Goal: Transaction & Acquisition: Purchase product/service

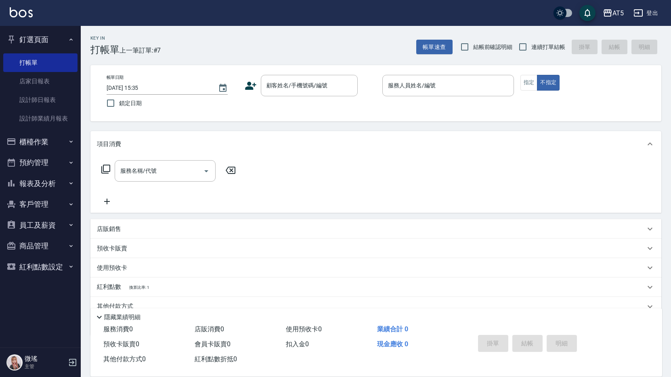
scroll to position [36, 0]
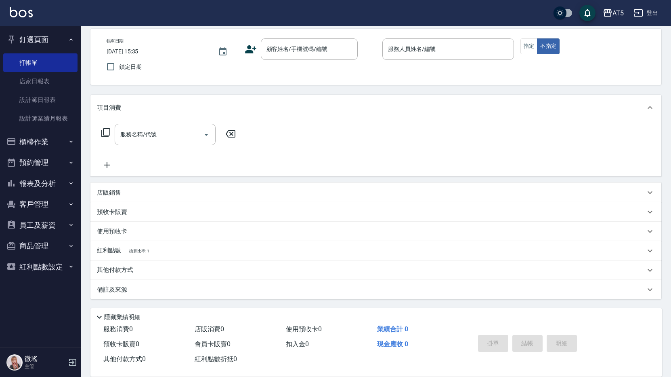
click at [44, 137] on button "櫃檯作業" at bounding box center [40, 141] width 74 height 21
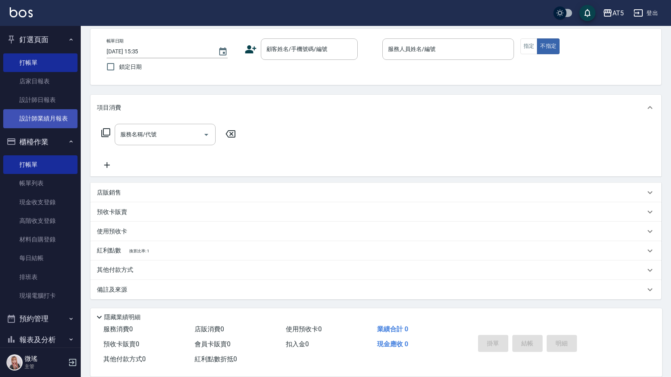
drag, startPoint x: 52, startPoint y: 183, endPoint x: 44, endPoint y: 114, distance: 69.9
click at [52, 183] on link "帳單列表" at bounding box center [40, 183] width 74 height 19
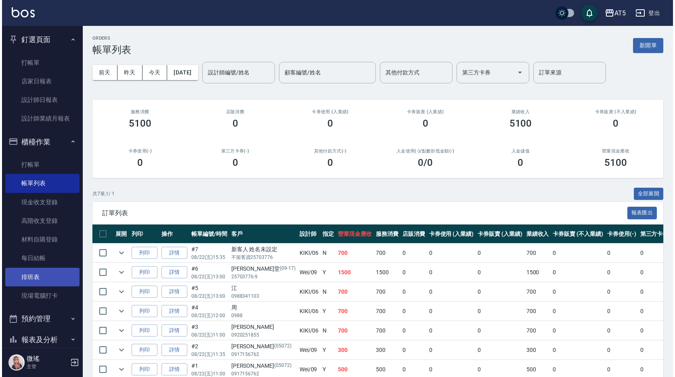
scroll to position [95, 0]
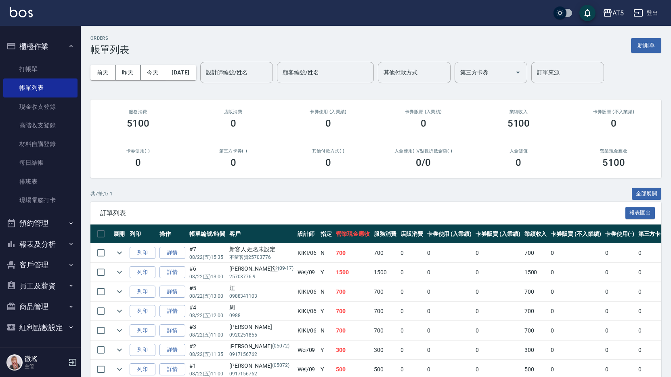
click at [47, 225] on button "預約管理" at bounding box center [40, 222] width 74 height 21
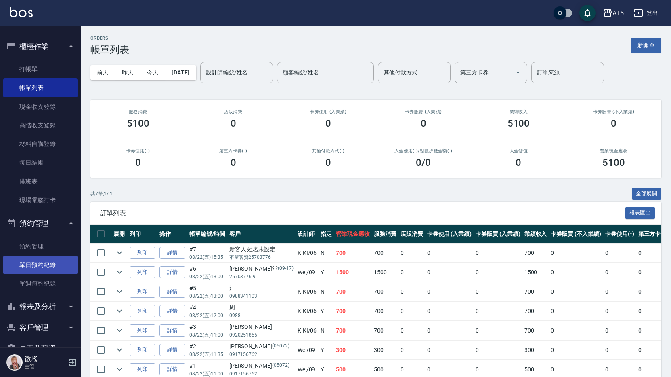
click at [45, 263] on link "單日預約紀錄" at bounding box center [40, 264] width 74 height 19
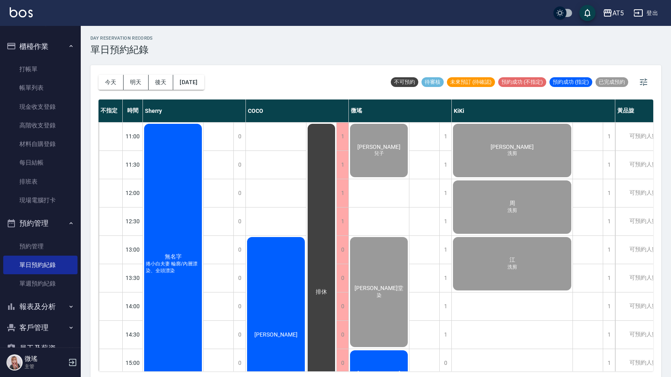
click at [172, 226] on div "無名字 捲小白夫妻 輪廓/內層漂染、全頭漂染" at bounding box center [173, 263] width 60 height 282
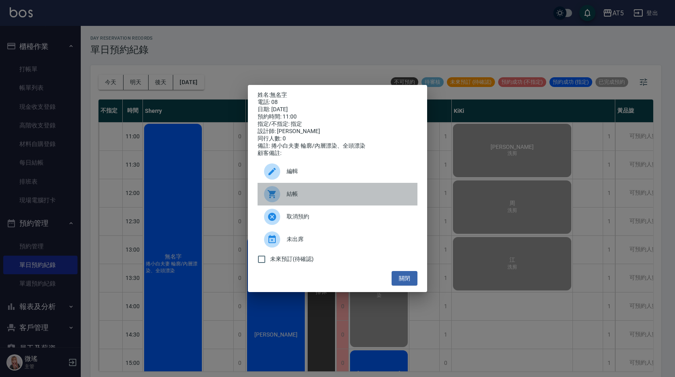
click at [322, 189] on div "結帳" at bounding box center [338, 194] width 160 height 23
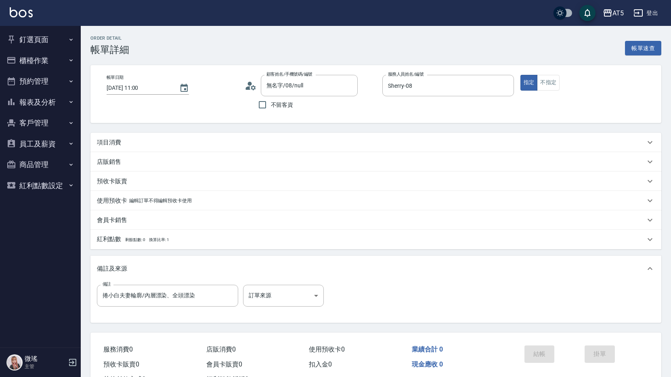
click at [262, 134] on div "項目消費" at bounding box center [375, 142] width 571 height 19
type input "捲小白夫妻輪廓/內層漂染、全頭漂染"
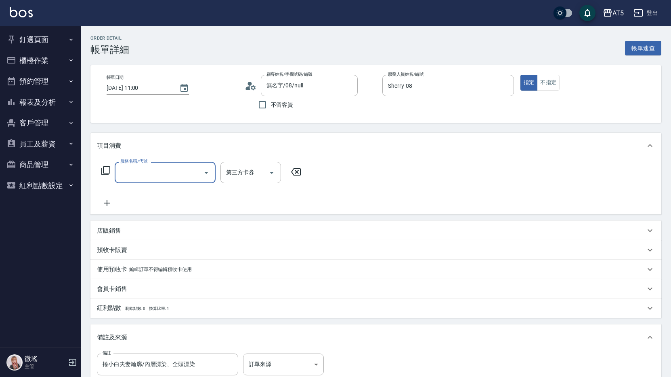
click at [161, 159] on div "服務名稱/代號 服務名稱/代號 第三方卡券 第三方卡券" at bounding box center [375, 186] width 571 height 56
click at [162, 167] on input "服務名稱/代號" at bounding box center [159, 172] width 82 height 14
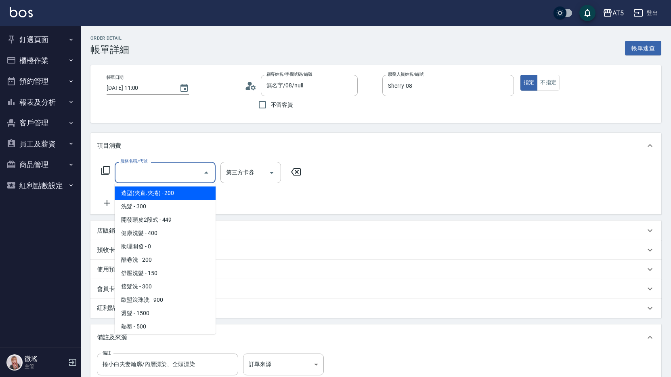
type input "5"
type input "捲小白夫妻輪廓/內層漂染、全頭漂染"
type input "50"
type input "捲小白夫妻輪廓/內層漂染、全頭漂染"
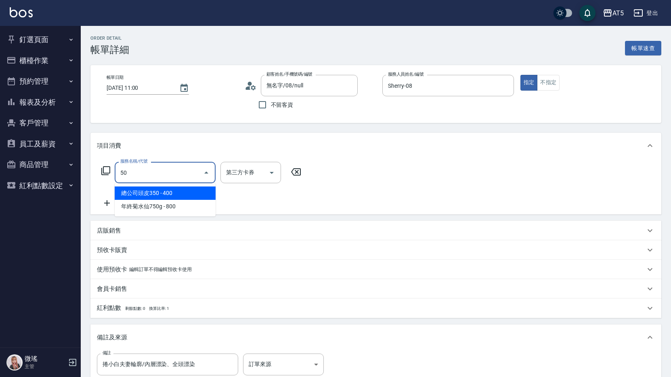
type input "501"
type input "捲小白夫妻輪廓/內層漂染、全頭漂染"
type input "100"
type input "捲小白夫妻輪廓/內層漂染、全頭漂染"
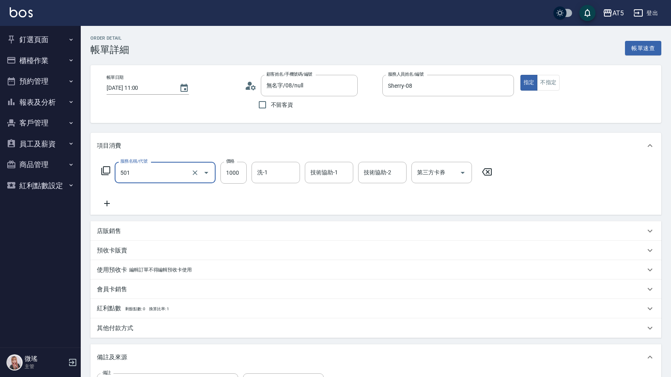
type input "染髮(501)"
type input "捲小白夫妻輪廓/內層漂染、全頭漂染"
type input "2"
type input "0"
type input "捲小白夫妻輪廓/內層漂染、全頭漂染"
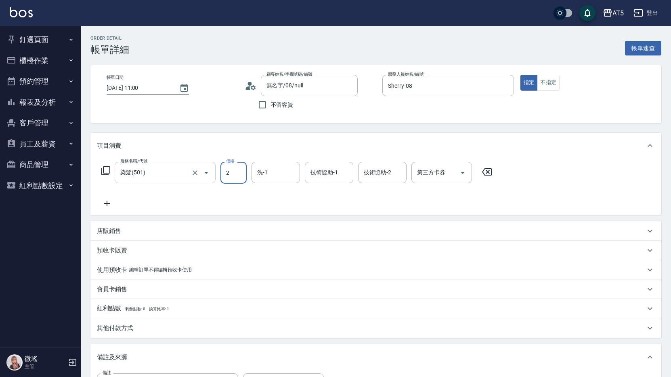
type input "24"
type input "20"
type input "捲小白夫妻輪廓/內層漂染、全頭漂染"
type input "248"
type input "240"
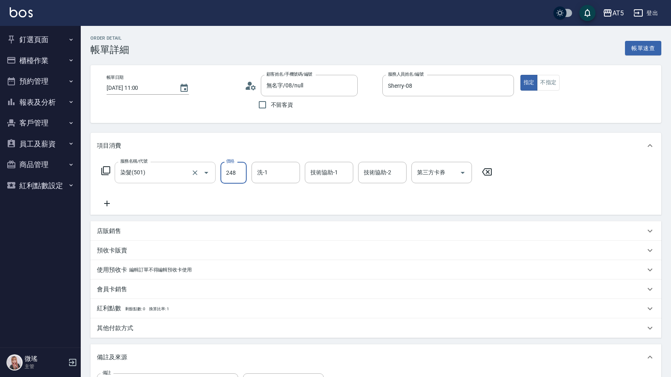
type input "捲小白夫妻輪廓/內層漂染、全頭漂染"
type input "2480"
type input "捲小白夫妻輪廓/內層漂染、全頭漂染"
type input "11"
type input "捲小白夫妻輪廓/內層漂染、全頭漂染"
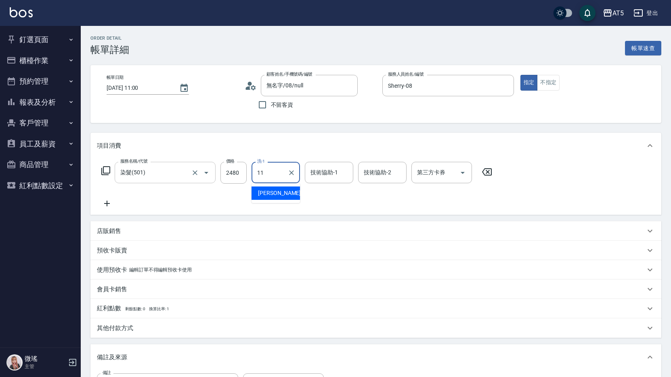
type input "[PERSON_NAME]-11"
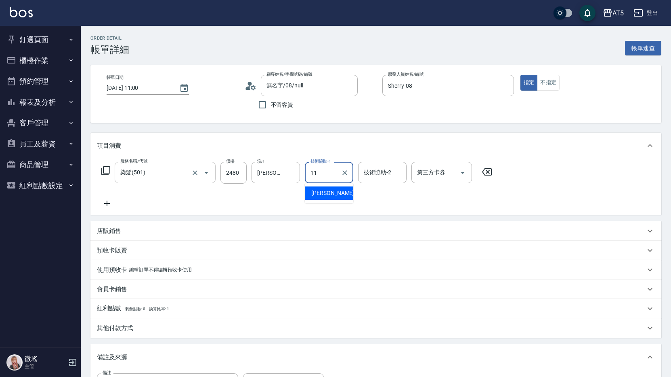
type input "11"
type input "捲小白夫妻輪廓/內層漂染、全頭漂染"
type input "[PERSON_NAME]-11"
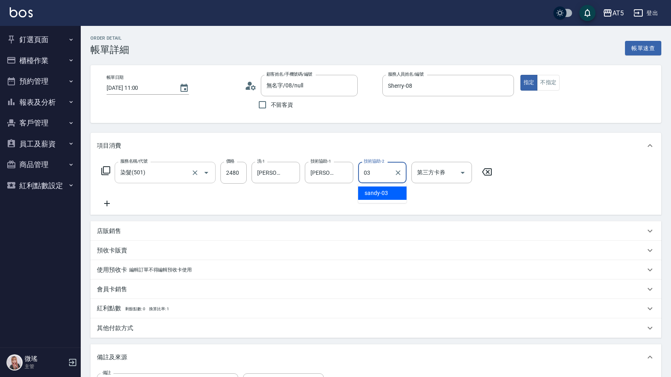
type input "03"
type input "捲小白夫妻輪廓/內層漂染、全頭漂染"
type input "sandy-03"
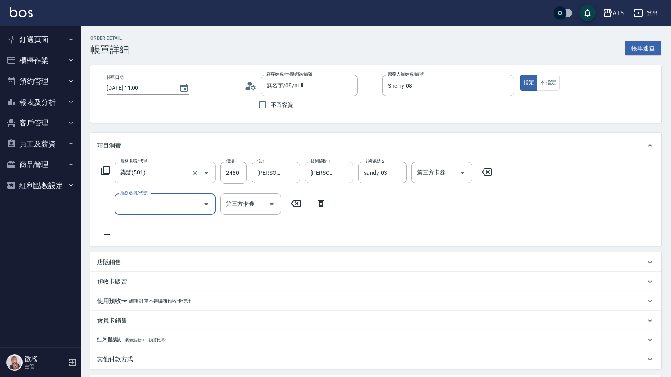
type input "捲小白夫妻輪廓/內層漂染、全頭漂染"
type input "5"
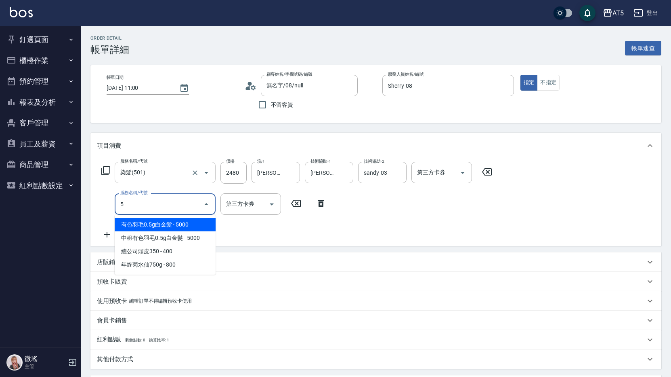
type input "捲小白夫妻輪廓/內層漂染、全頭漂染"
type input "501"
type input "捲小白夫妻輪廓/內層漂染、全頭漂染"
type input "340"
type input "捲小白夫妻輪廓/內層漂染、全頭漂染"
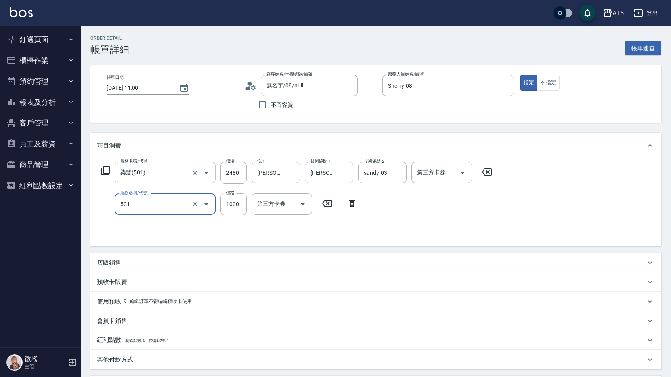
type input "501"
type input "捲小白夫妻輪廓/內層漂染、全頭漂染"
type input "染髮(501)"
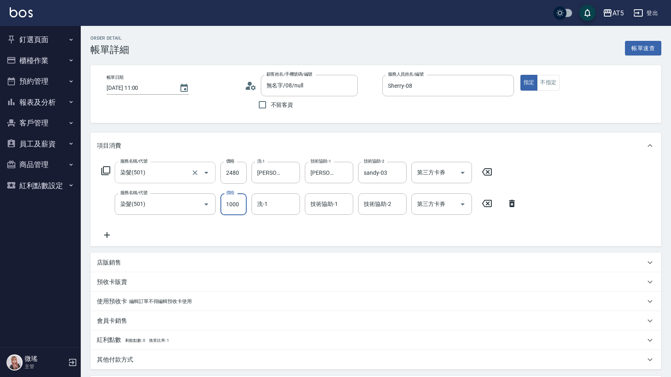
type input "2"
type input "240"
type input "捲小白夫妻輪廓/內層漂染、全頭漂染"
type input "20"
type input "250"
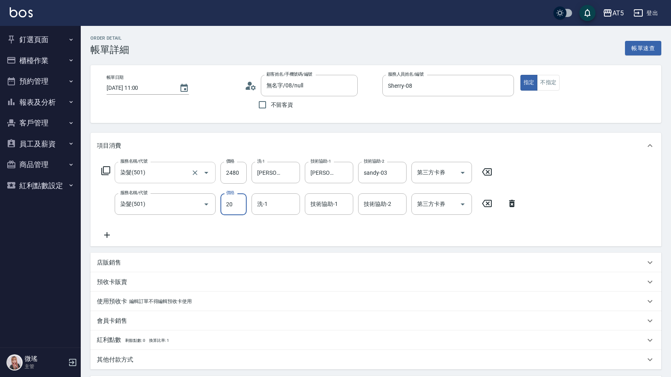
type input "捲小白夫妻輪廓/內層漂染、全頭漂染"
type input "260"
type input "捲小白夫妻輪廓/內層漂染、全頭漂染"
type input "209"
type input "450"
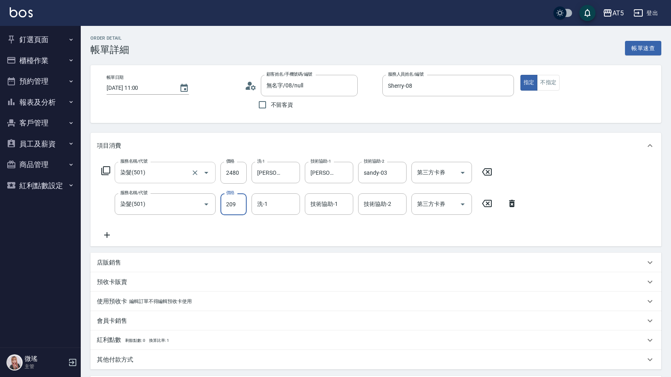
type input "捲小白夫妻輪廓/內層漂染、全頭漂染"
type input "2099"
type input "捲小白夫妻輪廓/內層漂染、全頭漂染"
type input "11"
type input "捲小白夫妻輪廓/內層漂染、全頭漂染"
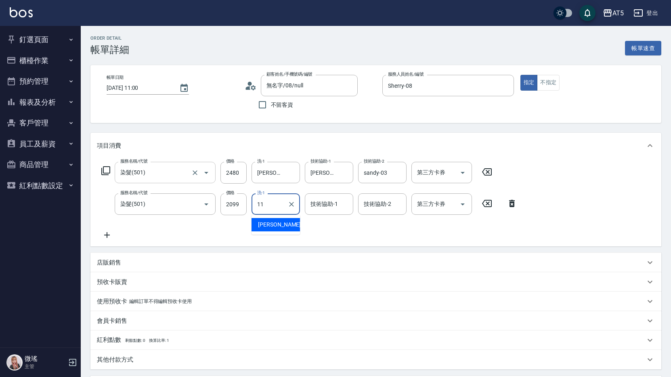
type input "[PERSON_NAME]-11"
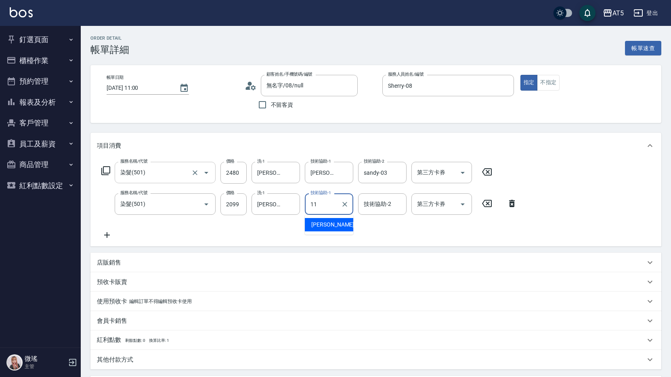
type input "11"
type input "捲小白夫妻輪廓/內層漂染、全頭漂染"
type input "[PERSON_NAME]-11"
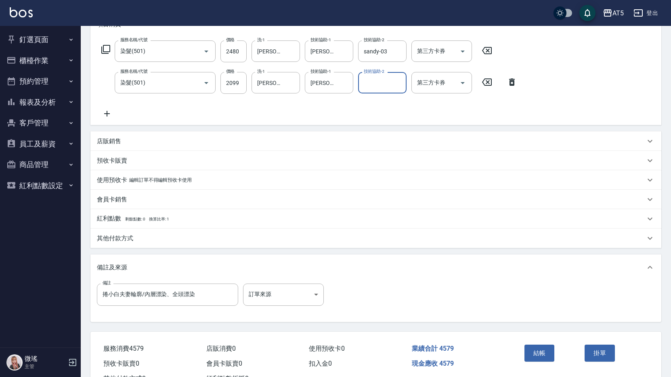
click at [149, 143] on div "店販銷售" at bounding box center [371, 141] width 549 height 8
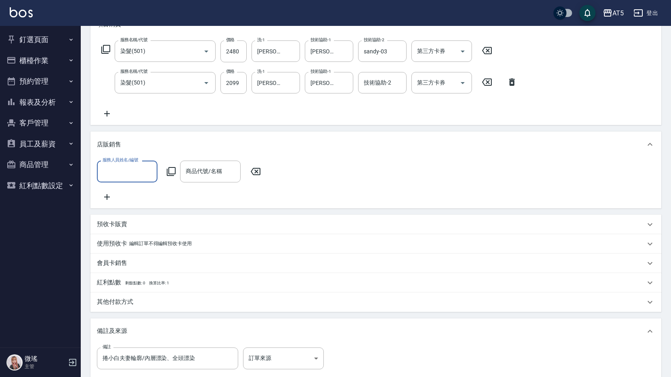
scroll to position [0, 0]
click at [134, 175] on input "服務人員姓名/編號" at bounding box center [127, 171] width 53 height 14
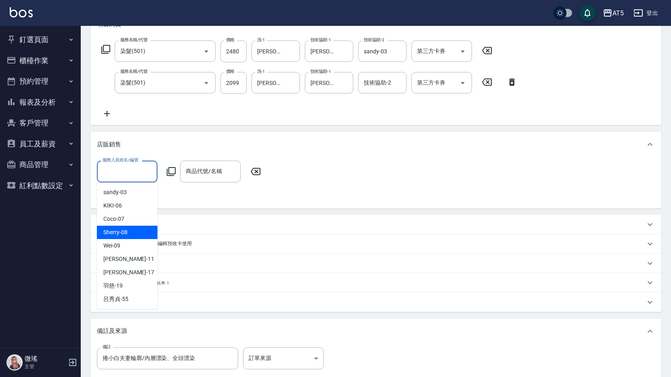
click at [128, 231] on div "Sherry -08" at bounding box center [127, 231] width 61 height 13
type input "Sherry-08"
type input "捲小白夫妻輪廓/內層漂染、全頭漂染"
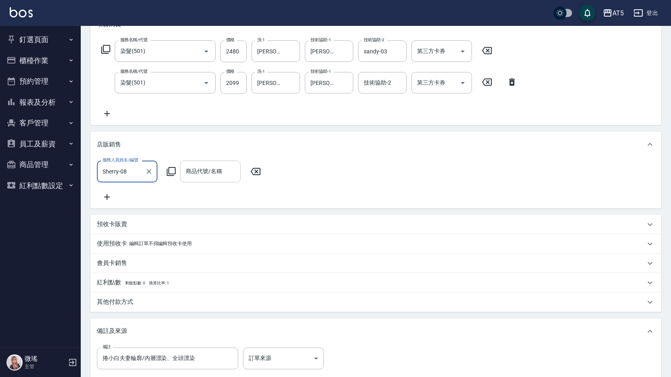
click at [216, 165] on input "商品代號/名稱" at bounding box center [210, 171] width 53 height 14
type input "ㄔㄜ"
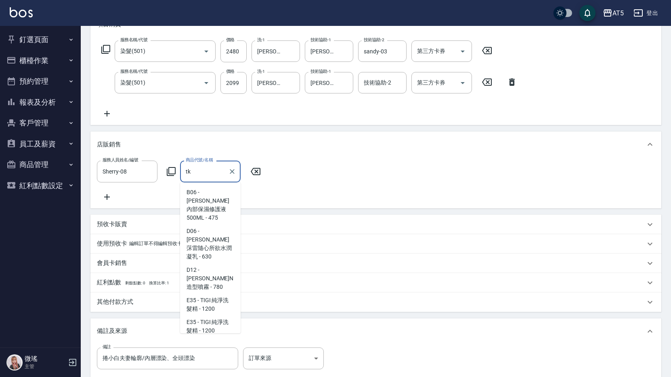
scroll to position [74, 0]
click at [215, 337] on span "OLD-6 - Tko補色洗(小瓶) - 520" at bounding box center [210, 348] width 61 height 22
type input "Tko補色洗(小瓶)"
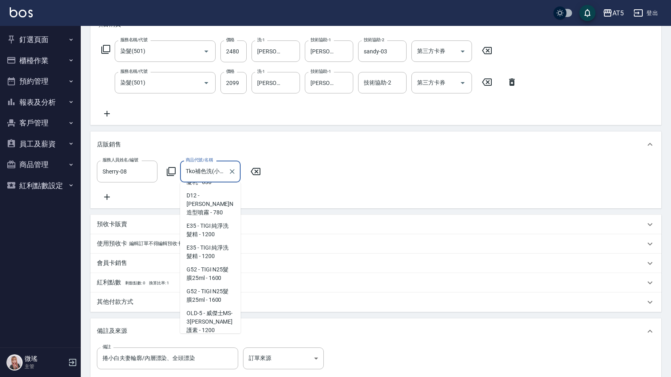
type input "500"
type input "捲小白夫妻輪廓/內層漂染、全頭漂染"
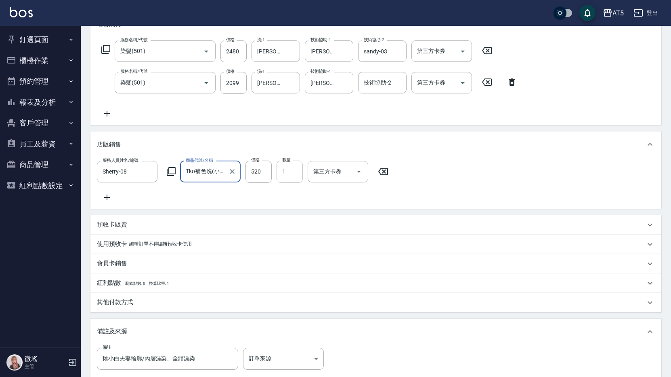
type input "Tko補色洗(小瓶)"
click at [281, 181] on input "1" at bounding box center [290, 171] width 26 height 22
type input "2"
type input "560"
type input "捲小白夫妻輪廓/內層漂染、全頭漂染"
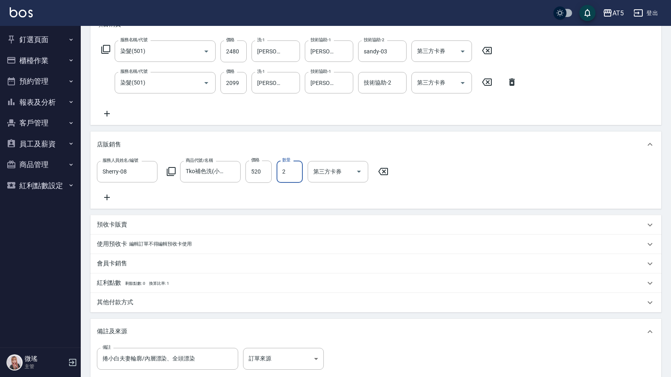
type input "2"
click at [266, 168] on input "520" at bounding box center [259, 171] width 26 height 22
type input "8"
type input "450"
type input "捲小白夫妻輪廓/內層漂染、全頭漂染"
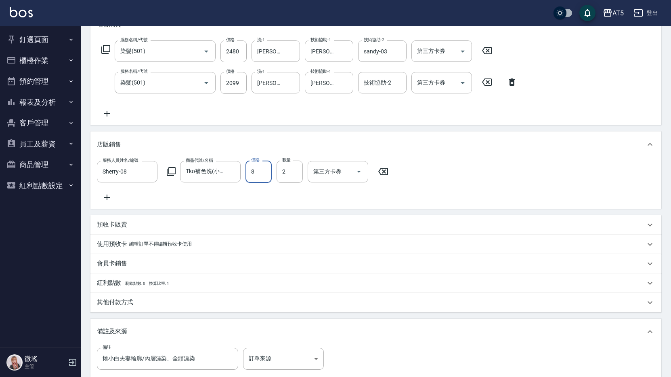
type input "88"
type input "470"
type input "捲小白夫妻輪廓/內層漂染、全頭漂染"
type input "884"
type input "630"
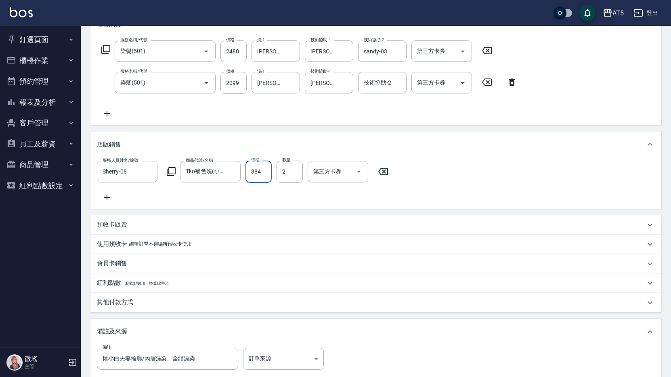
type input "捲小白夫妻輪廓/內層漂染、全頭漂染"
drag, startPoint x: 266, startPoint y: 168, endPoint x: 439, endPoint y: 287, distance: 209.8
click at [407, 266] on div "項目消費 服務名稱/代號 染髮(501) 服務名稱/代號 價格 2480 價格 洗-1 [PERSON_NAME]-11 洗-1 技術協助-1 [PERSON…" at bounding box center [375, 198] width 571 height 374
click at [402, 151] on div "店販銷售" at bounding box center [375, 144] width 571 height 26
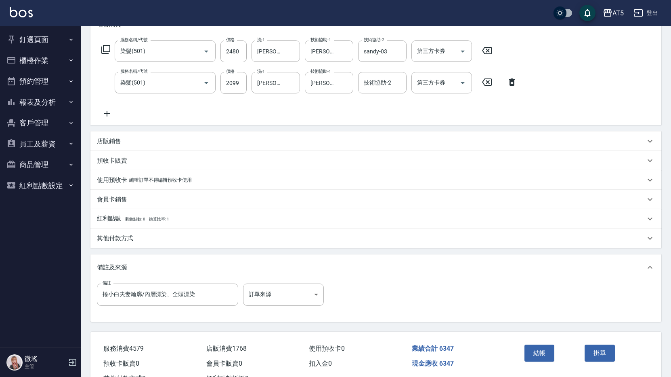
click at [157, 143] on div "店販銷售" at bounding box center [371, 141] width 549 height 8
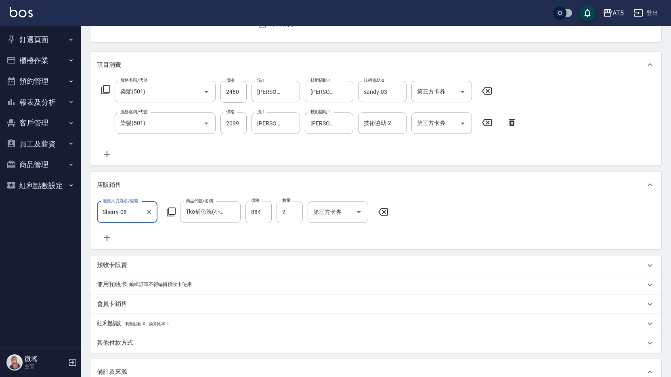
scroll to position [162, 0]
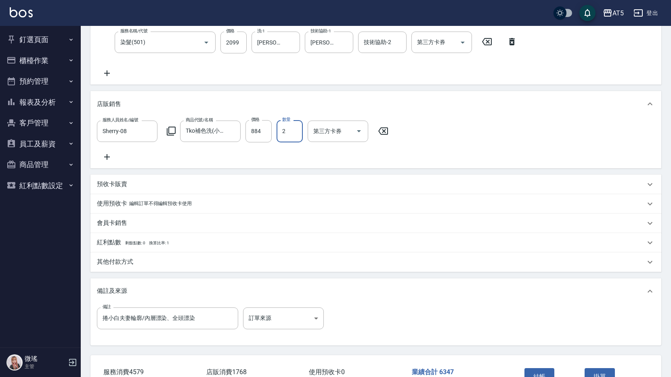
click at [284, 133] on input "2" at bounding box center [290, 131] width 26 height 22
click at [249, 128] on input "884" at bounding box center [259, 131] width 26 height 22
type input "4"
type input "450"
type input "捲小白夫妻輪廓/內層漂染、全頭漂染"
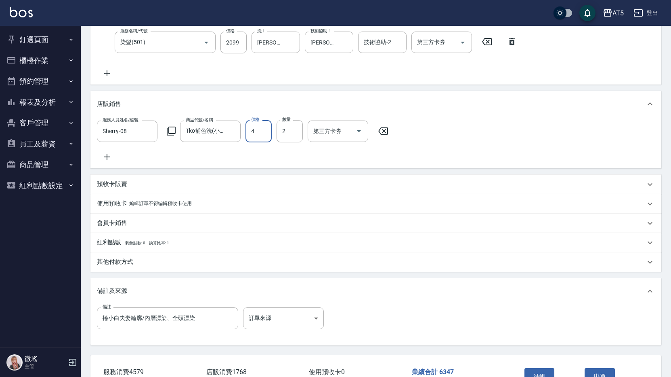
type input "44"
type input "460"
type input "捲小白夫妻輪廓/內層漂染、全頭漂染"
type input "442"
type input "540"
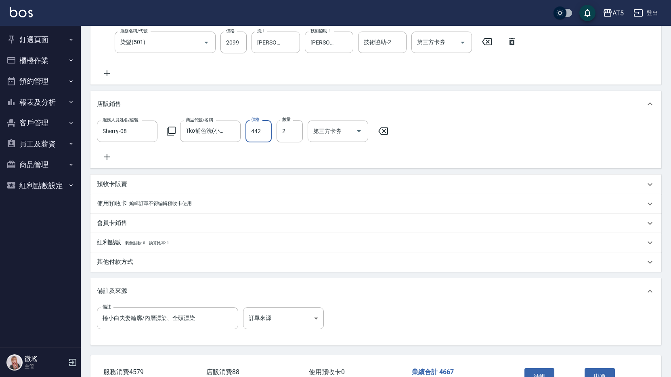
type input "捲小白夫妻輪廓/內層漂染、全頭漂染"
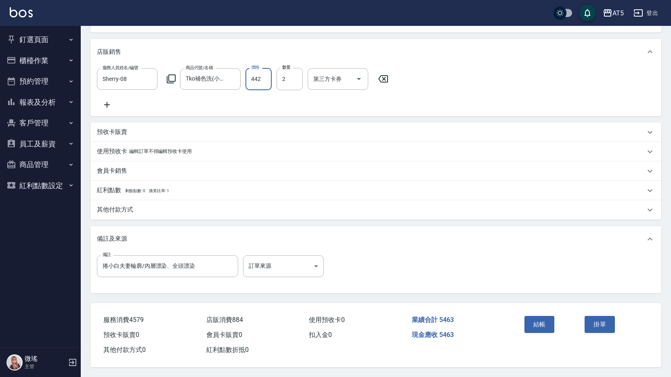
type input "442"
click at [483, 295] on div "Order detail 帳單詳細 帳單速查 帳單日期 [DATE] 11:00 顧客姓名/手機號碼/編號 無名字/08/null 顧客姓名/手機號碼/編號 …" at bounding box center [376, 94] width 591 height 564
click at [542, 327] on button "結帳" at bounding box center [540, 324] width 30 height 17
